Goal: Navigation & Orientation: Find specific page/section

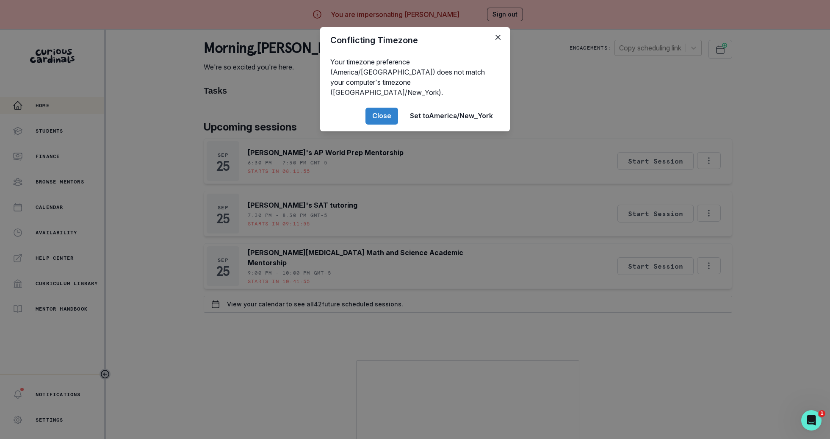
click at [199, 417] on div "Conflicting Timezone Your timezone preference (America/[GEOGRAPHIC_DATA]) does …" at bounding box center [415, 219] width 830 height 439
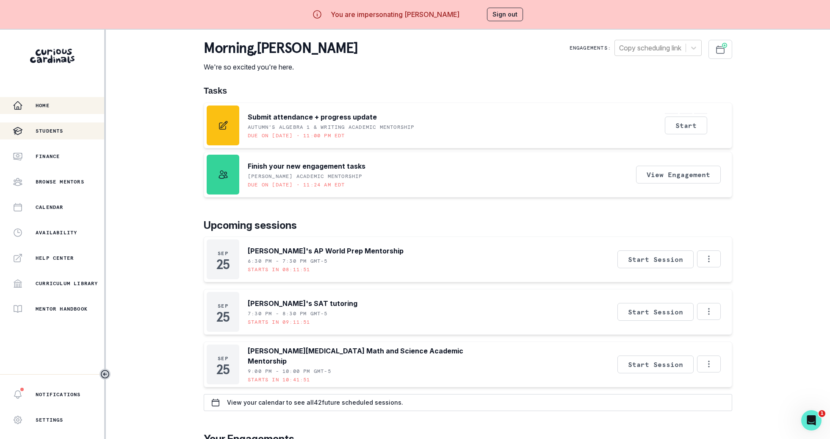
click at [55, 137] on button "Students" at bounding box center [52, 130] width 104 height 17
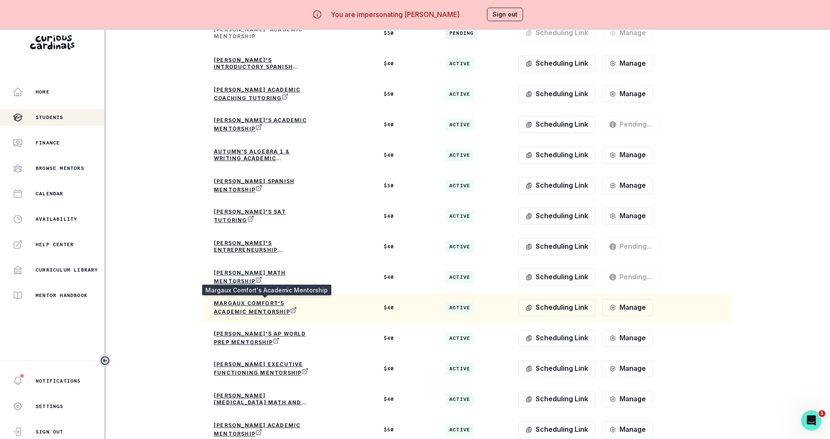
scroll to position [16, 0]
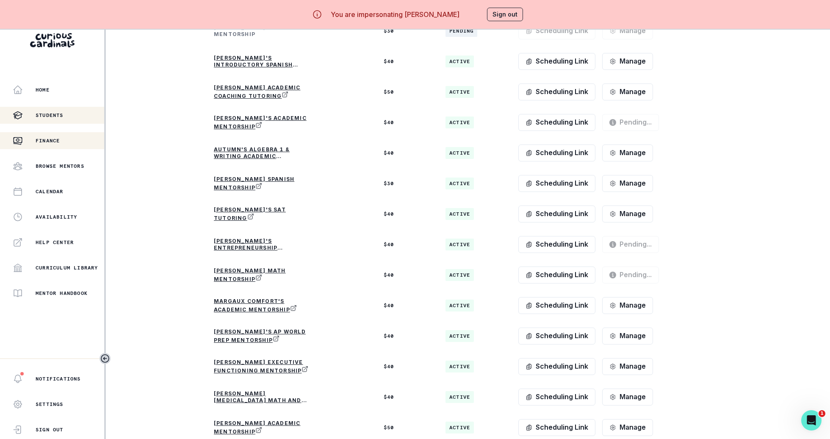
click at [53, 136] on div "Finance" at bounding box center [58, 141] width 91 height 10
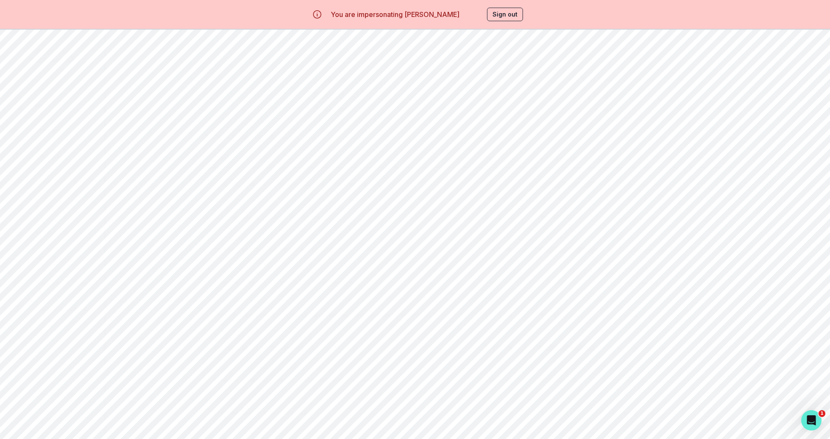
click at [59, 132] on p "Students" at bounding box center [50, 130] width 28 height 7
click at [510, 14] on button "Sign out" at bounding box center [505, 15] width 36 height 14
